Goal: Task Accomplishment & Management: Use online tool/utility

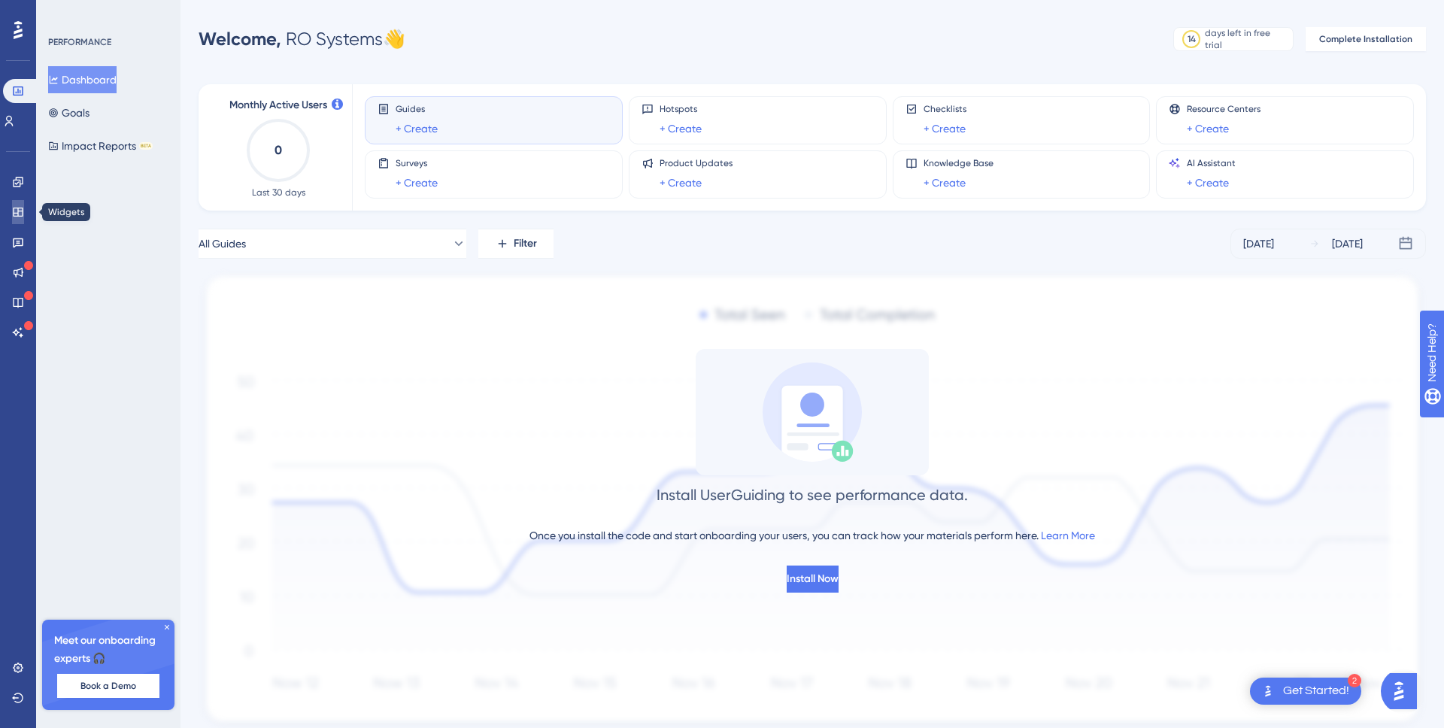
click at [20, 203] on link at bounding box center [18, 212] width 12 height 24
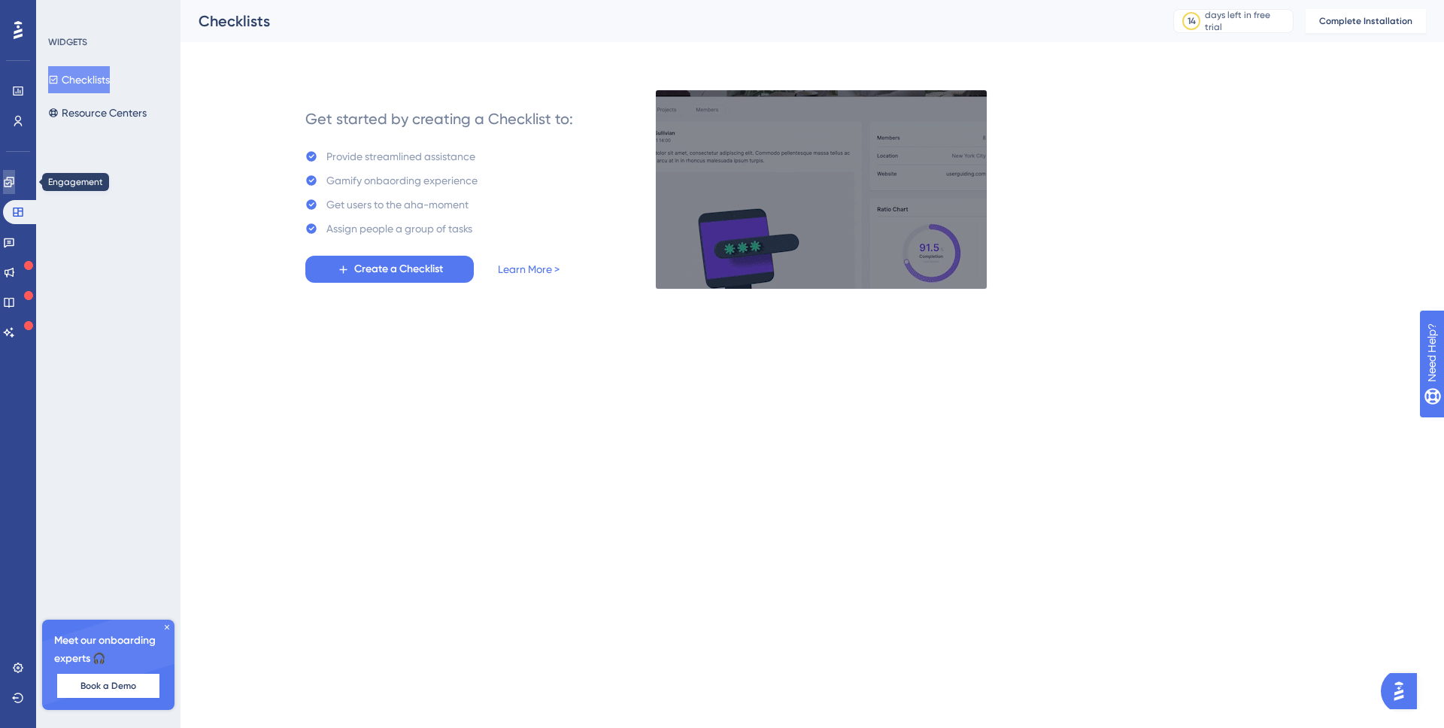
click at [14, 177] on icon at bounding box center [9, 182] width 10 height 10
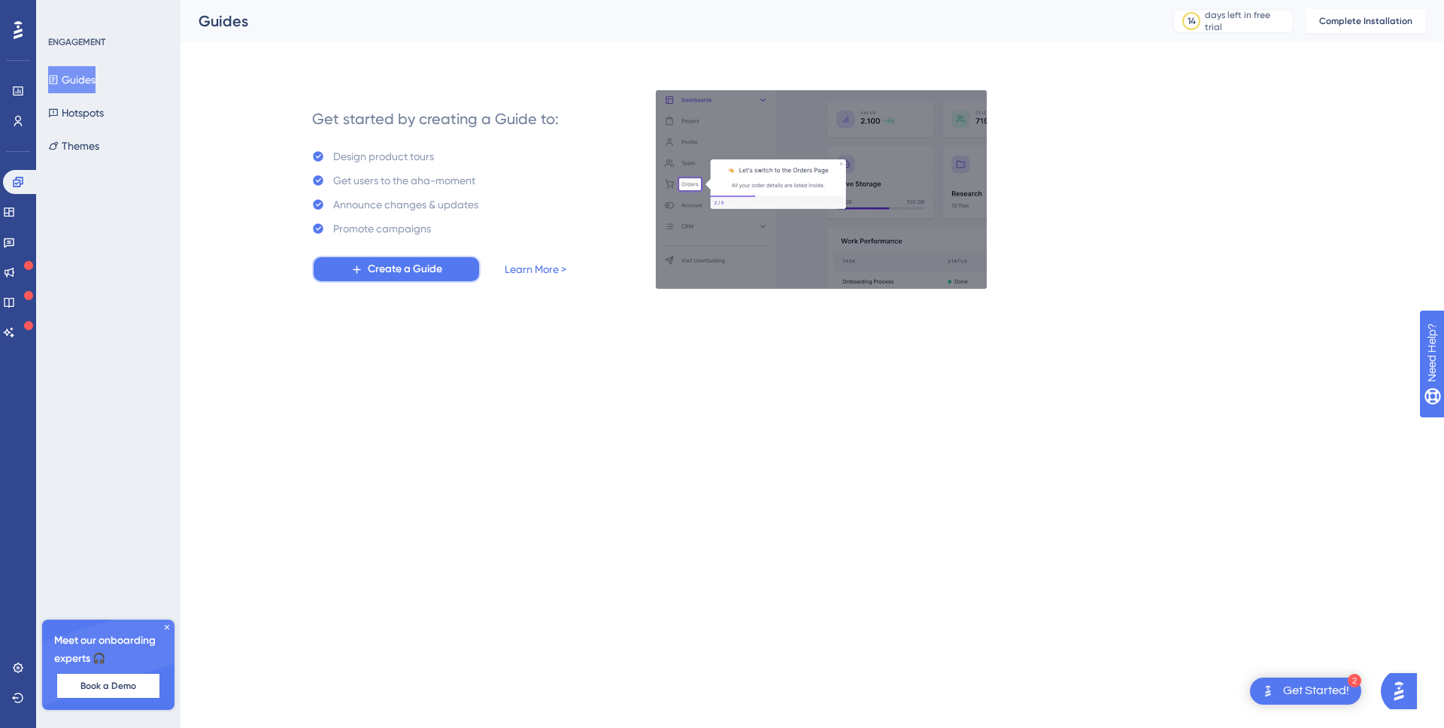
click at [390, 270] on span "Create a Guide" at bounding box center [405, 269] width 74 height 18
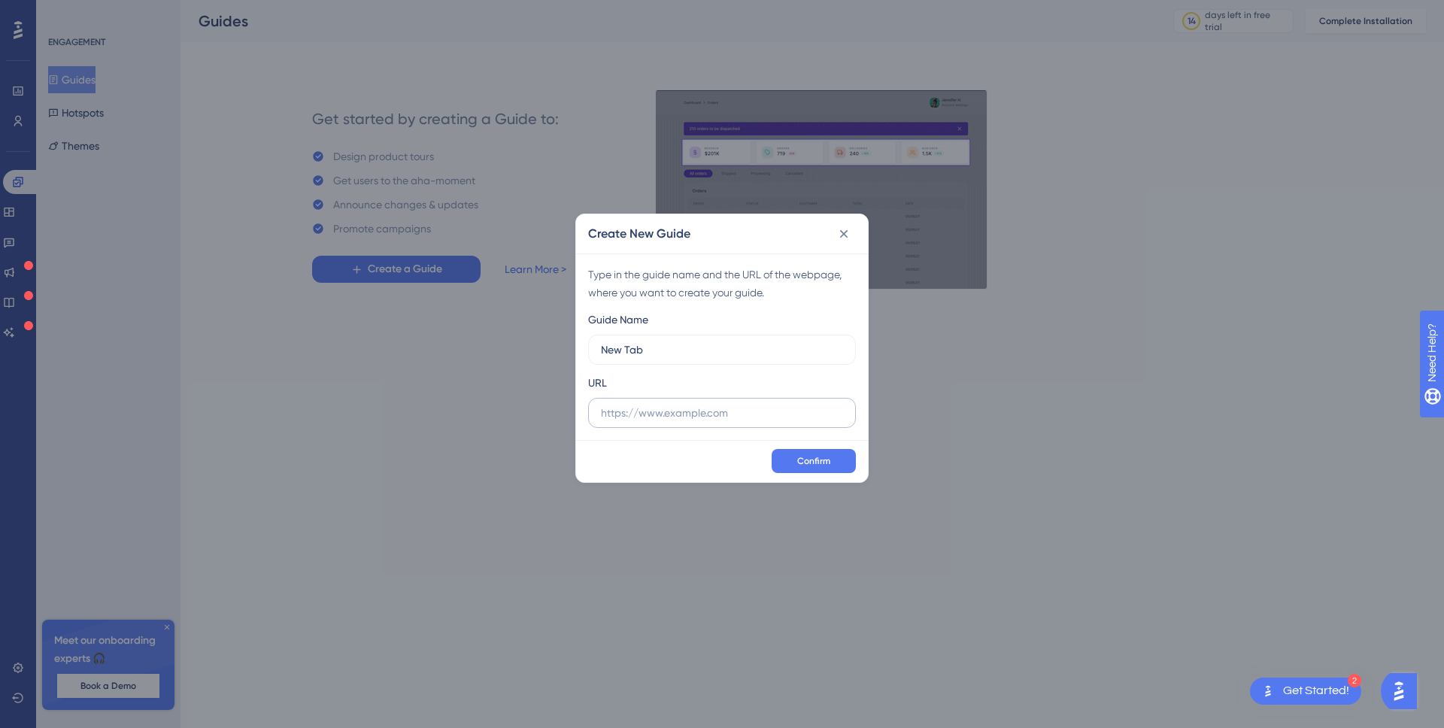
type input "New Tab"
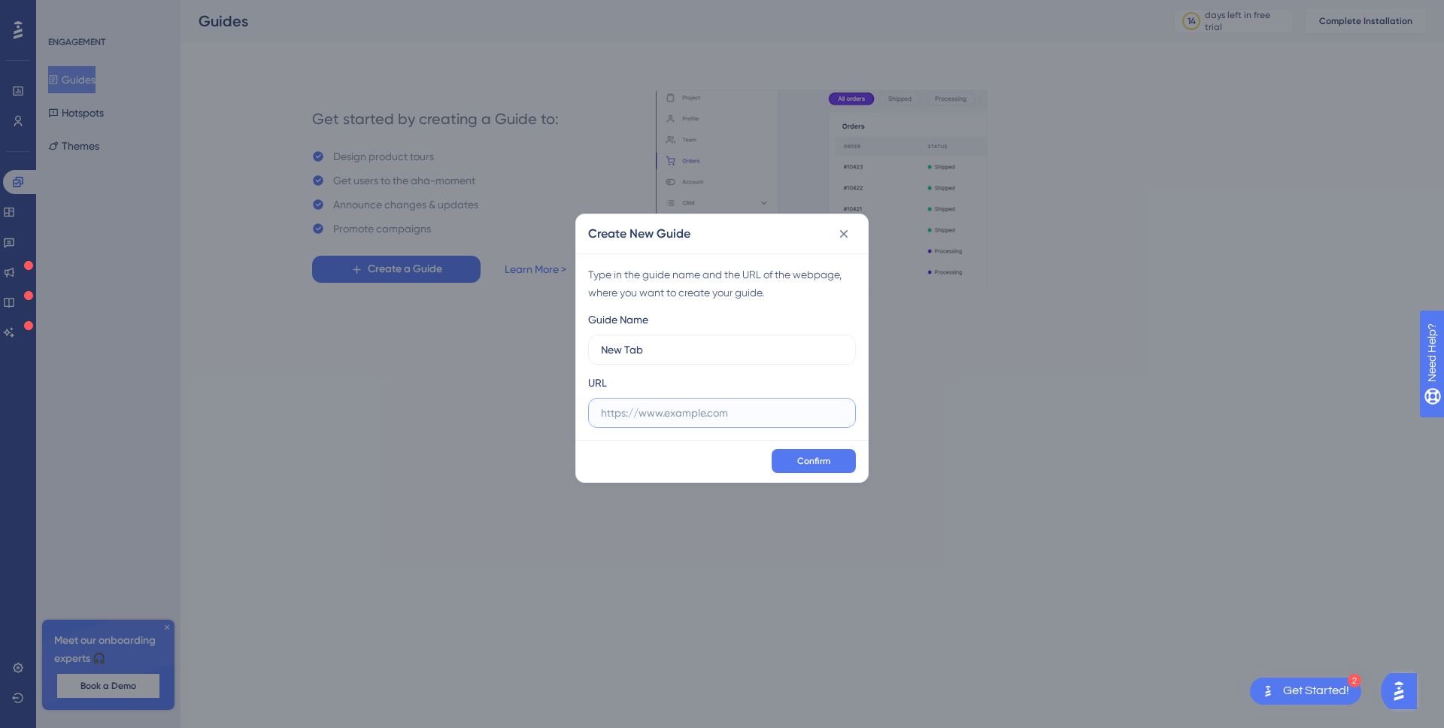
click at [800, 412] on input "text" at bounding box center [722, 413] width 242 height 17
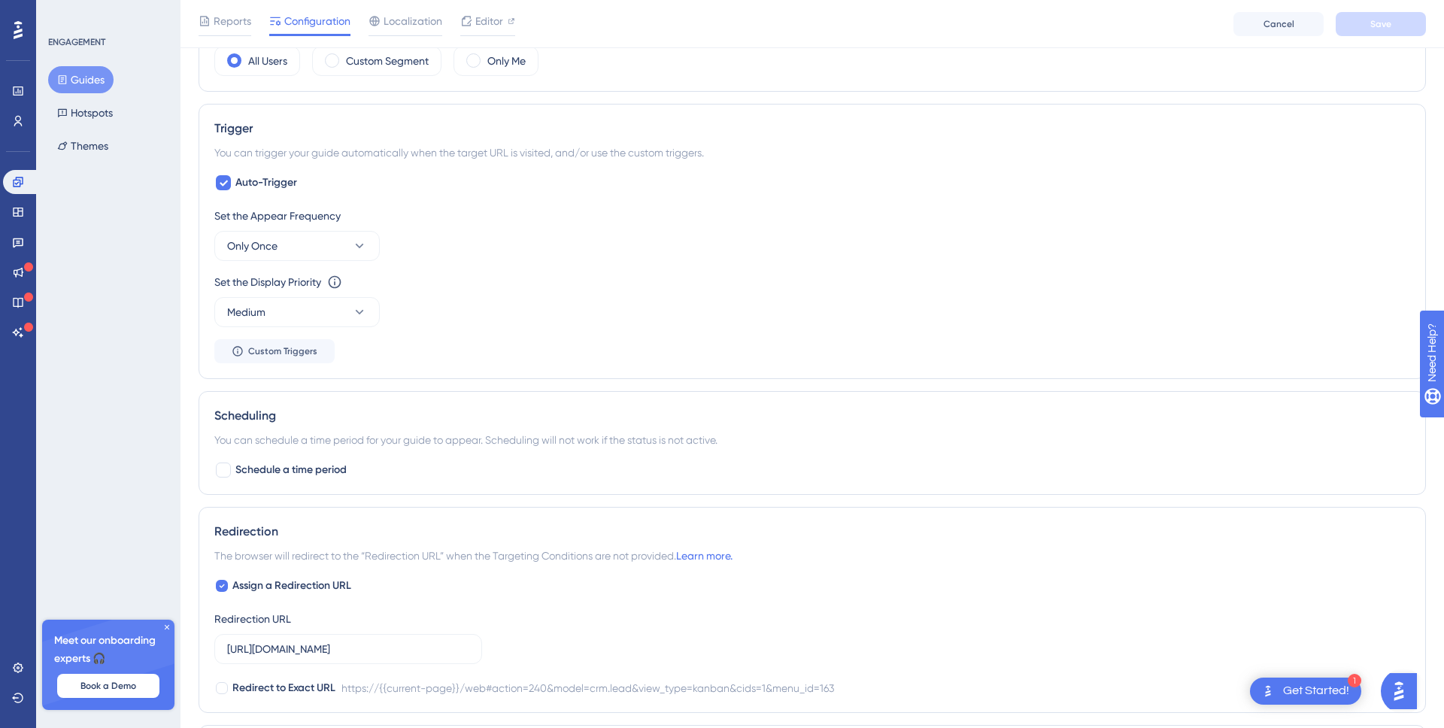
scroll to position [613, 0]
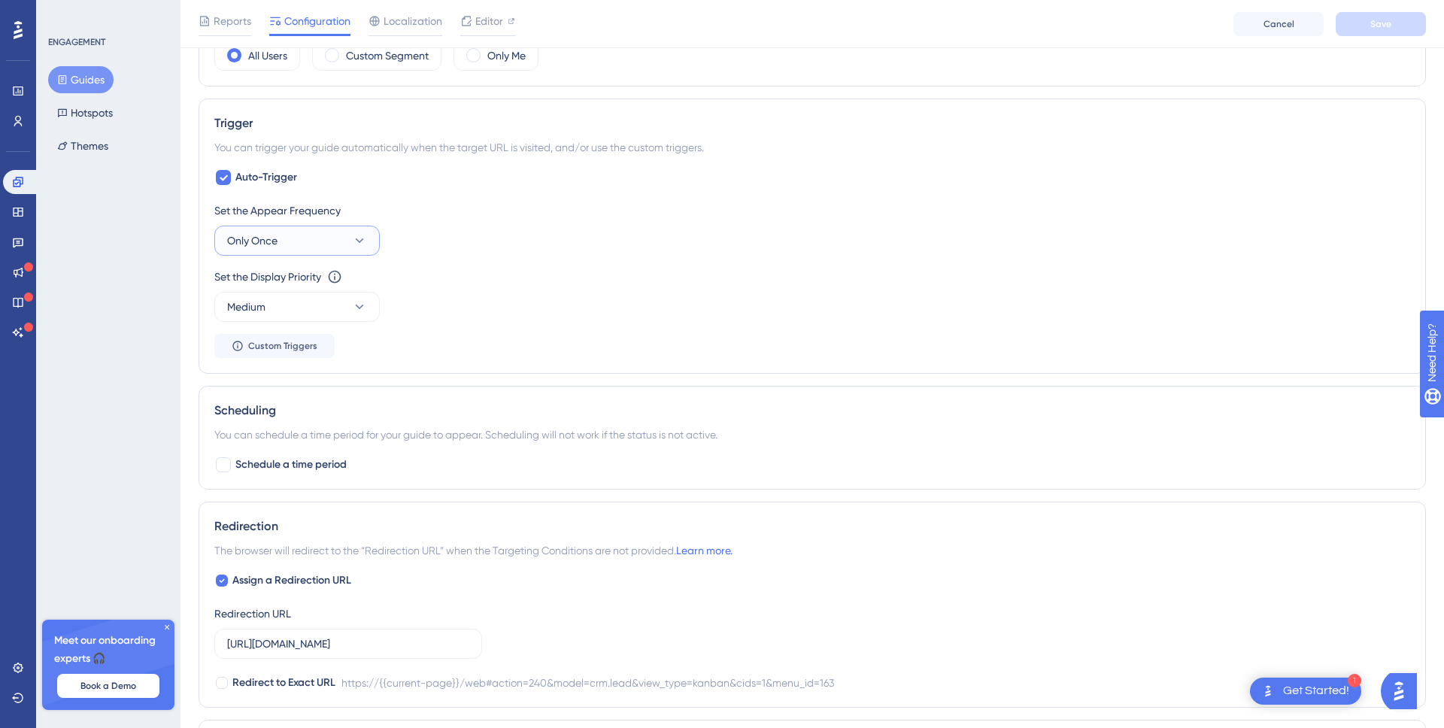
click at [352, 235] on icon at bounding box center [359, 240] width 15 height 15
click at [611, 238] on div "Set the Appear Frequency Only Once Only Once Only Once Once in a Session Once i…" at bounding box center [812, 229] width 1196 height 54
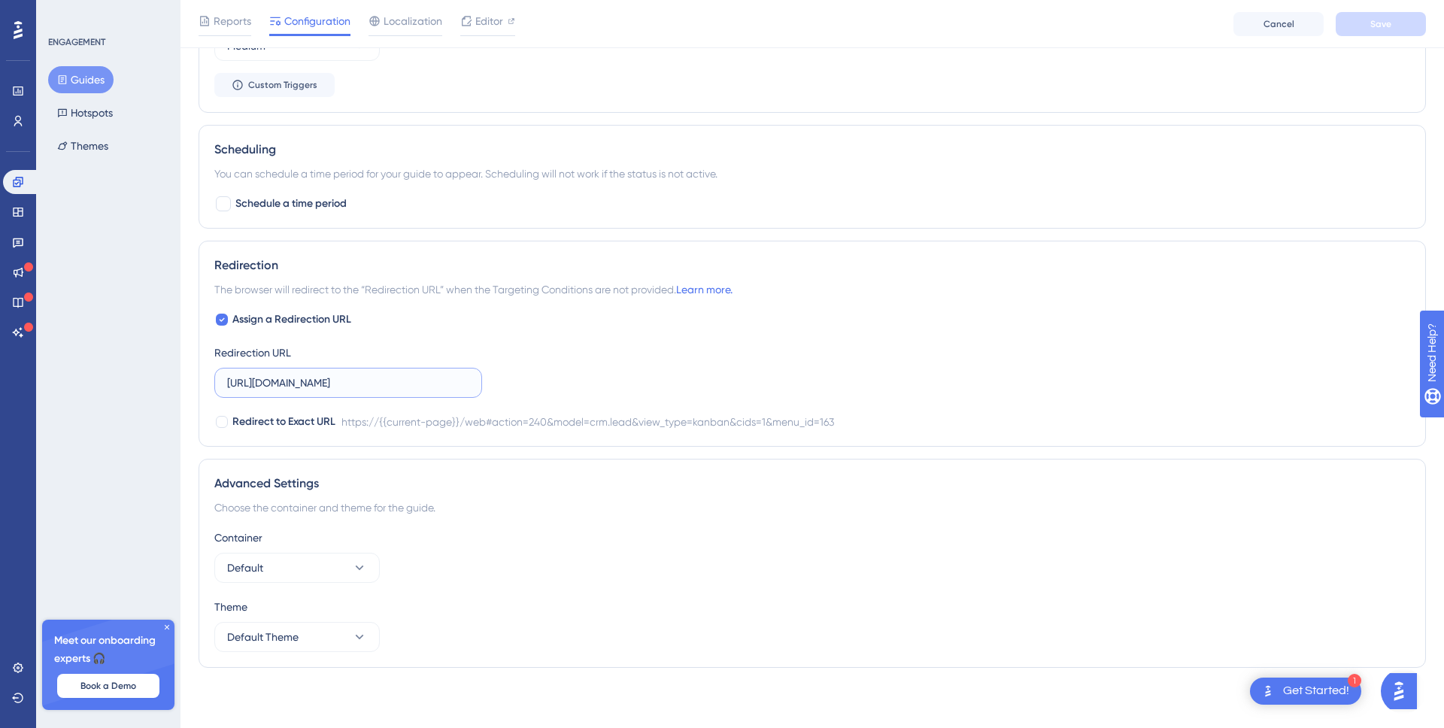
scroll to position [0, 358]
drag, startPoint x: 458, startPoint y: 389, endPoint x: 812, endPoint y: 408, distance: 354.7
click at [812, 408] on div "Assign a Redirection URL Redirection URL [URL][DOMAIN_NAME] Redirect to Exact U…" at bounding box center [812, 371] width 1196 height 120
click at [810, 395] on div "Assign a Redirection URL Redirection URL [URL][DOMAIN_NAME] Redirect to Exact U…" at bounding box center [812, 371] width 1196 height 120
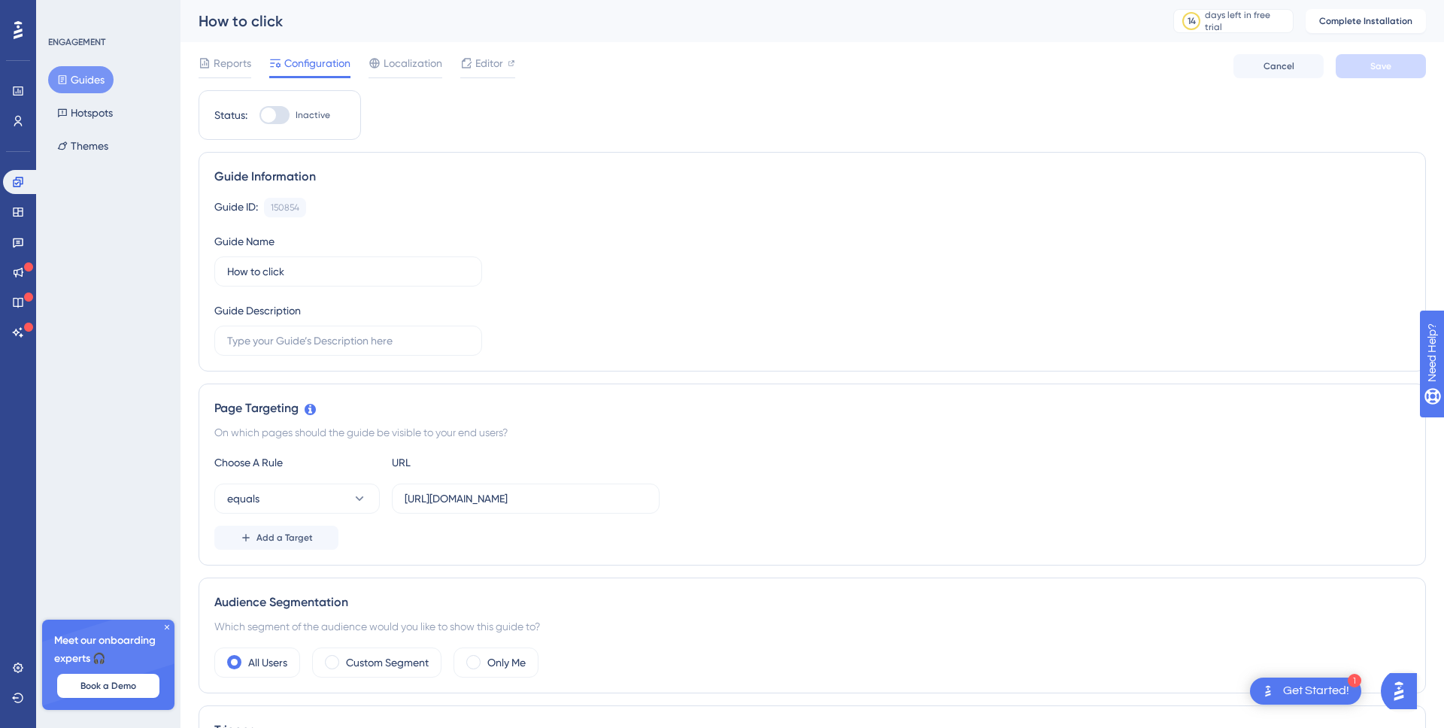
click at [268, 114] on div at bounding box center [268, 115] width 15 height 15
click at [259, 115] on input "Inactive" at bounding box center [259, 115] width 1 height 1
checkbox input "false"
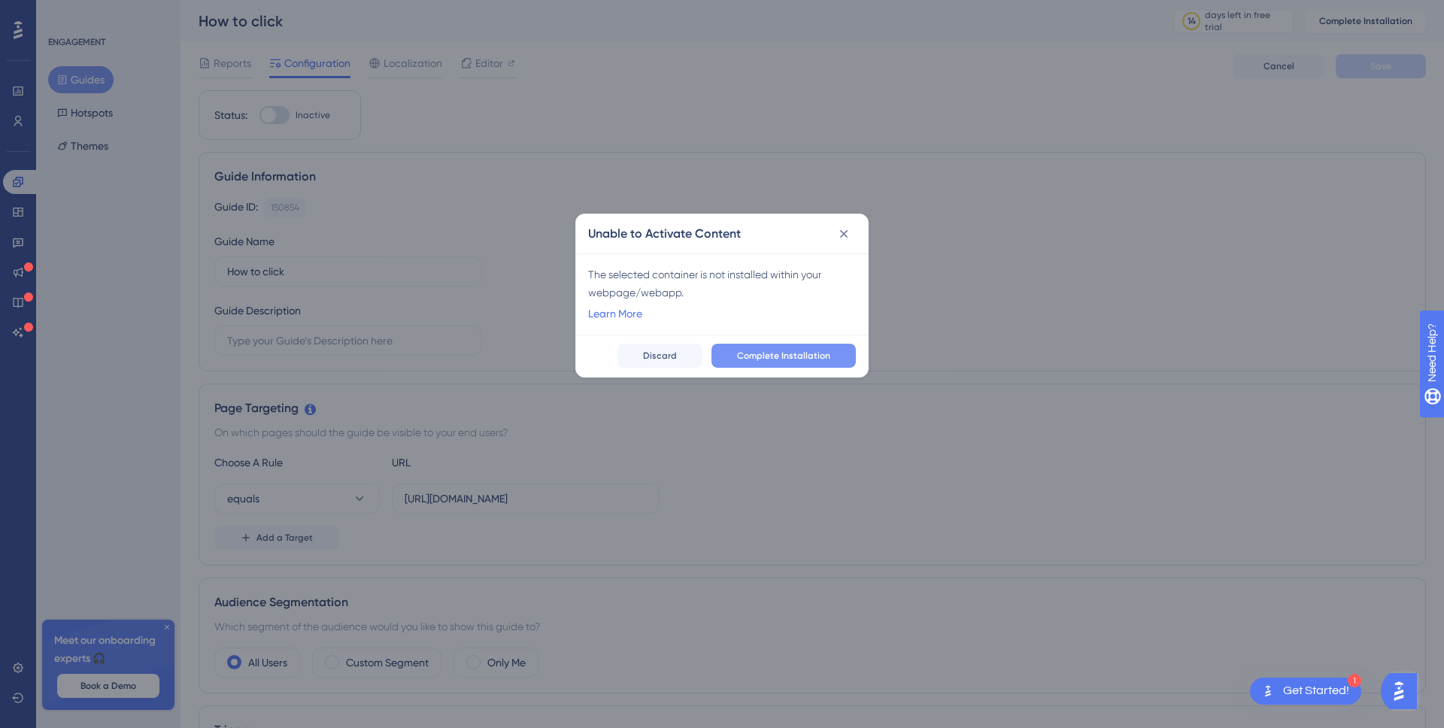
click at [788, 355] on span "Complete Installation" at bounding box center [783, 356] width 93 height 12
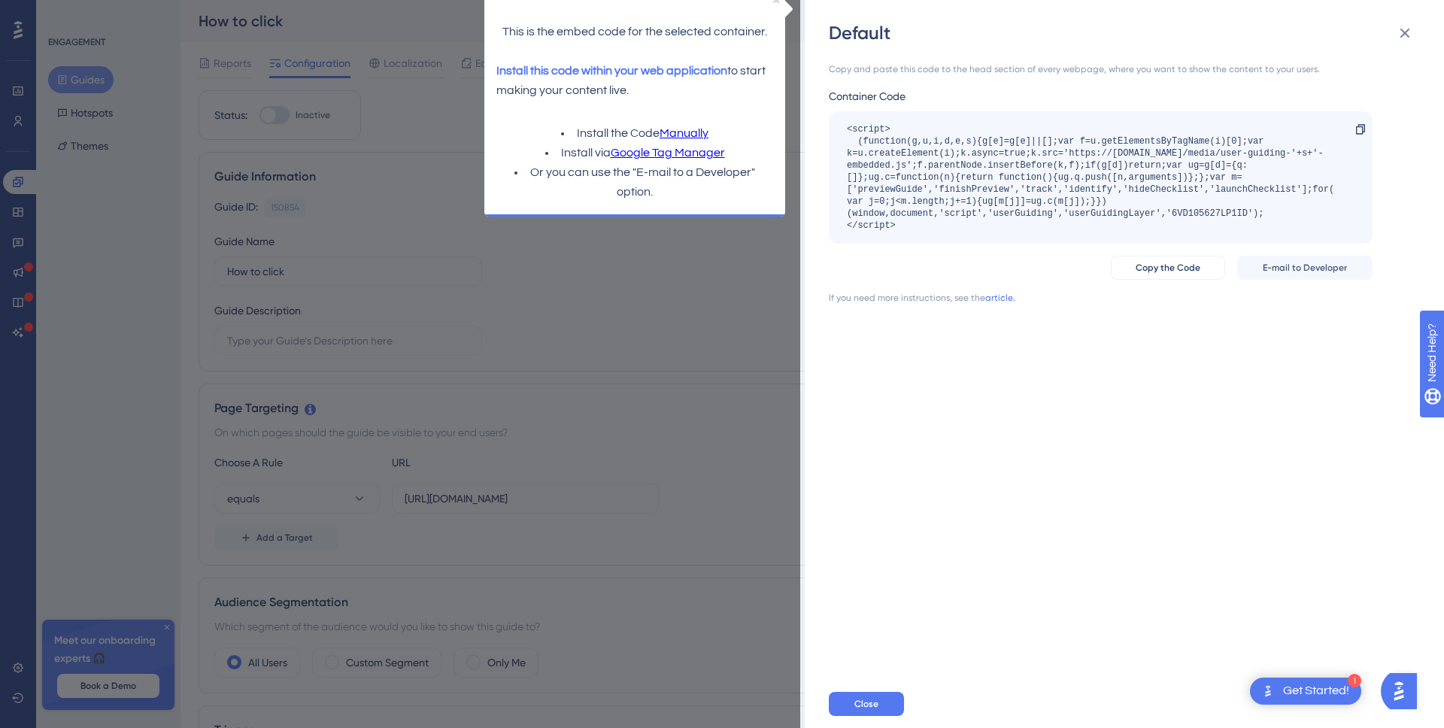
drag, startPoint x: 905, startPoint y: 223, endPoint x: 820, endPoint y: 119, distance: 134.7
click at [820, 119] on div "Default Copy and paste this code to the head section of every webpage, where yo…" at bounding box center [1124, 364] width 639 height 728
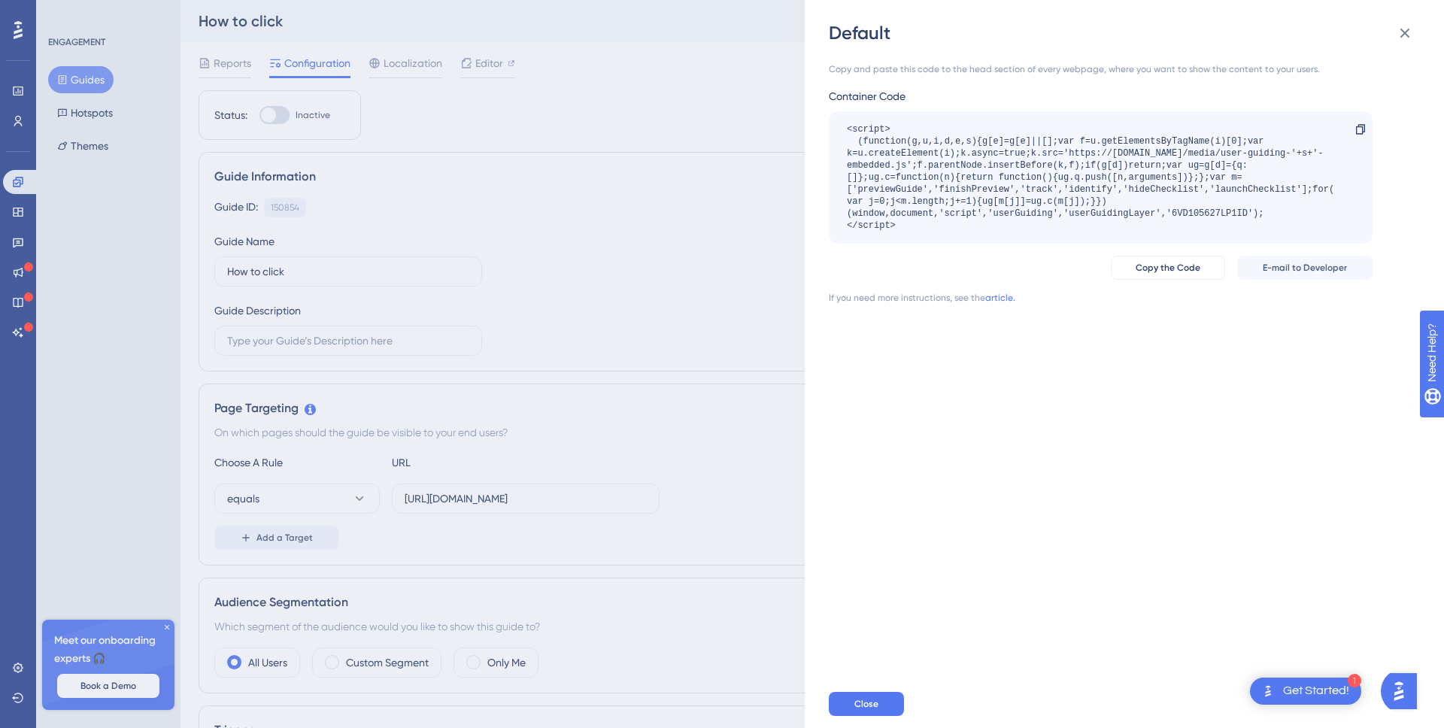
copy div "<script> (function(g,u,i,d,e,s){g[e]=g[e]||[];var f=u.getElementsByTagName(i)[0…"
click at [1140, 264] on span "Copy the Code" at bounding box center [1168, 268] width 65 height 12
click at [1160, 265] on span "Copy the Code" at bounding box center [1168, 268] width 65 height 12
